Goal: Transaction & Acquisition: Purchase product/service

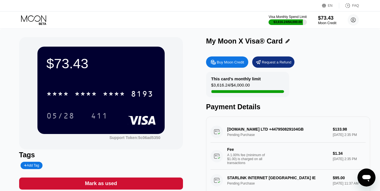
click at [241, 62] on div "Buy Moon Credit" at bounding box center [230, 62] width 27 height 5
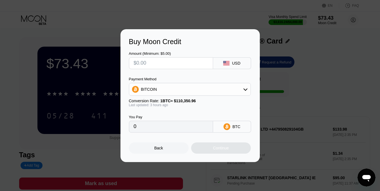
click at [196, 68] on input "text" at bounding box center [171, 63] width 75 height 11
type input "$2"
type input "0.00001817"
type input "$29"
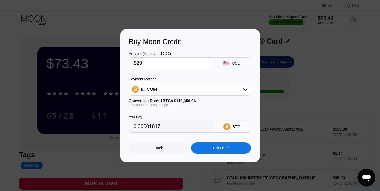
type input "0.00026346"
type input "$292"
type input "0.00265274"
type input "$292"
click at [194, 85] on div "BITCOIN" at bounding box center [189, 89] width 121 height 11
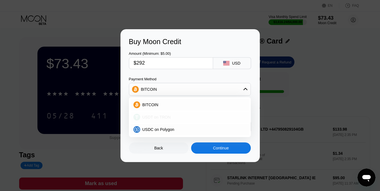
click at [166, 118] on span "USDT on TRON" at bounding box center [156, 117] width 28 height 5
type input "294.95"
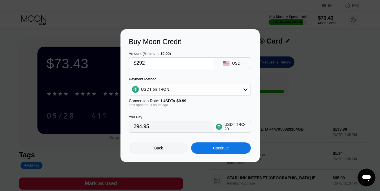
click at [225, 148] on div "Continue" at bounding box center [221, 148] width 16 height 5
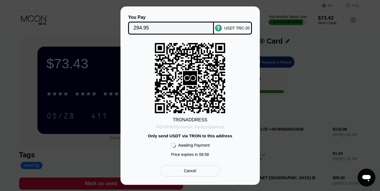
click at [218, 128] on div "TADVRHKFGXiwxGt...FyckzztQrij4cmE" at bounding box center [189, 127] width 69 height 5
click at [170, 26] on input "294.95" at bounding box center [170, 28] width 75 height 11
